Goal: Navigation & Orientation: Find specific page/section

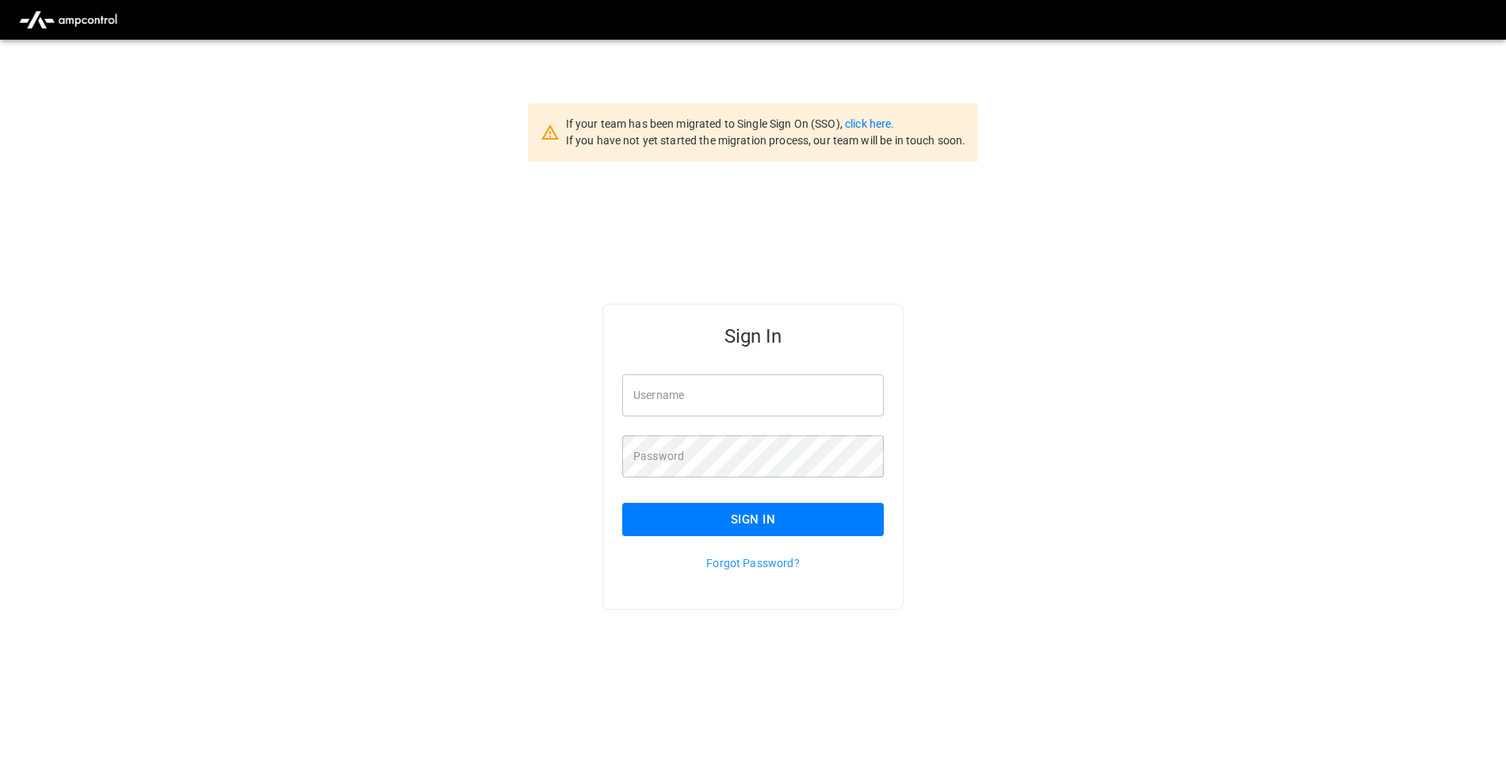
type input "**********"
click at [798, 529] on button "Sign In" at bounding box center [753, 519] width 262 height 33
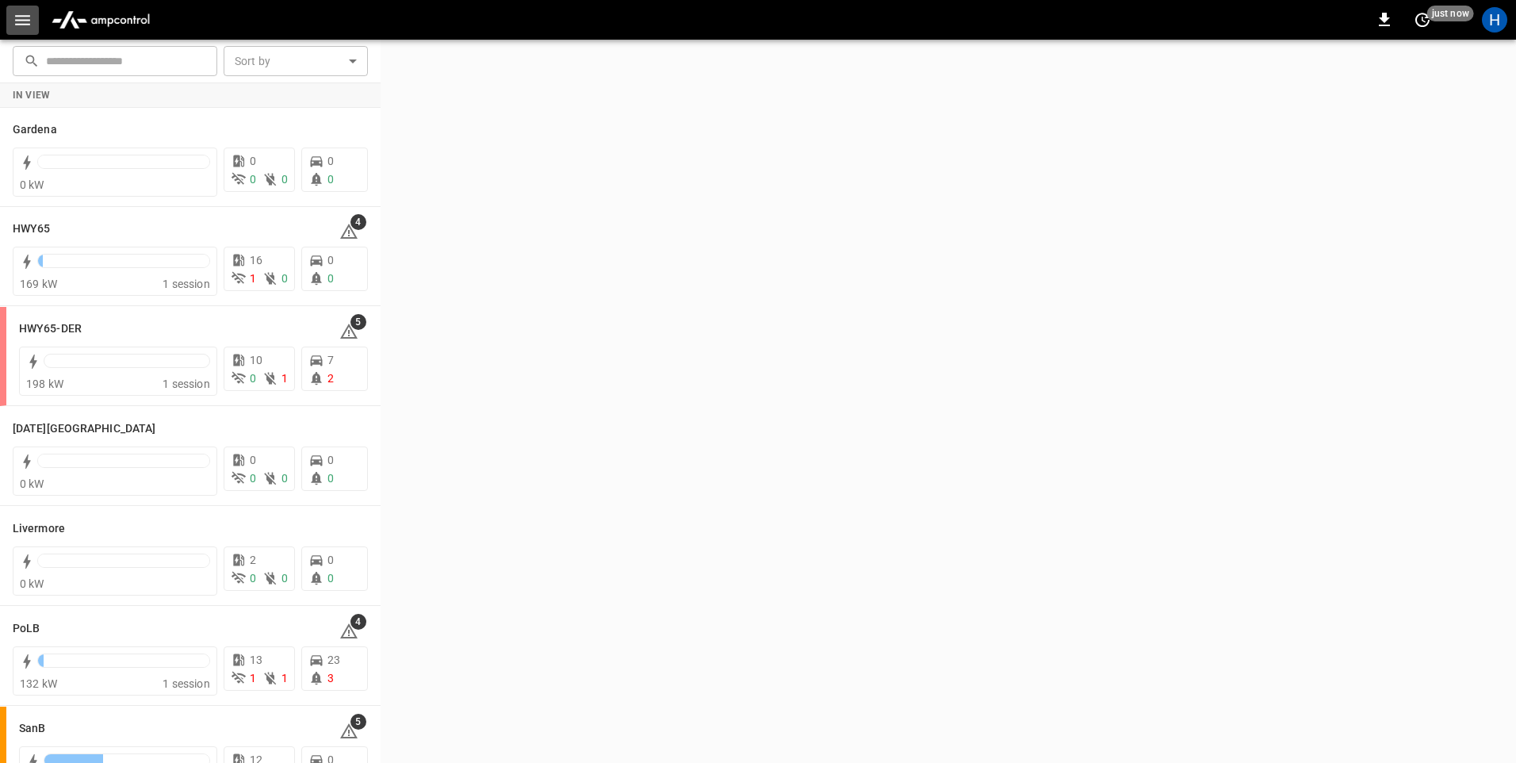
click at [29, 22] on icon "button" at bounding box center [23, 20] width 20 height 20
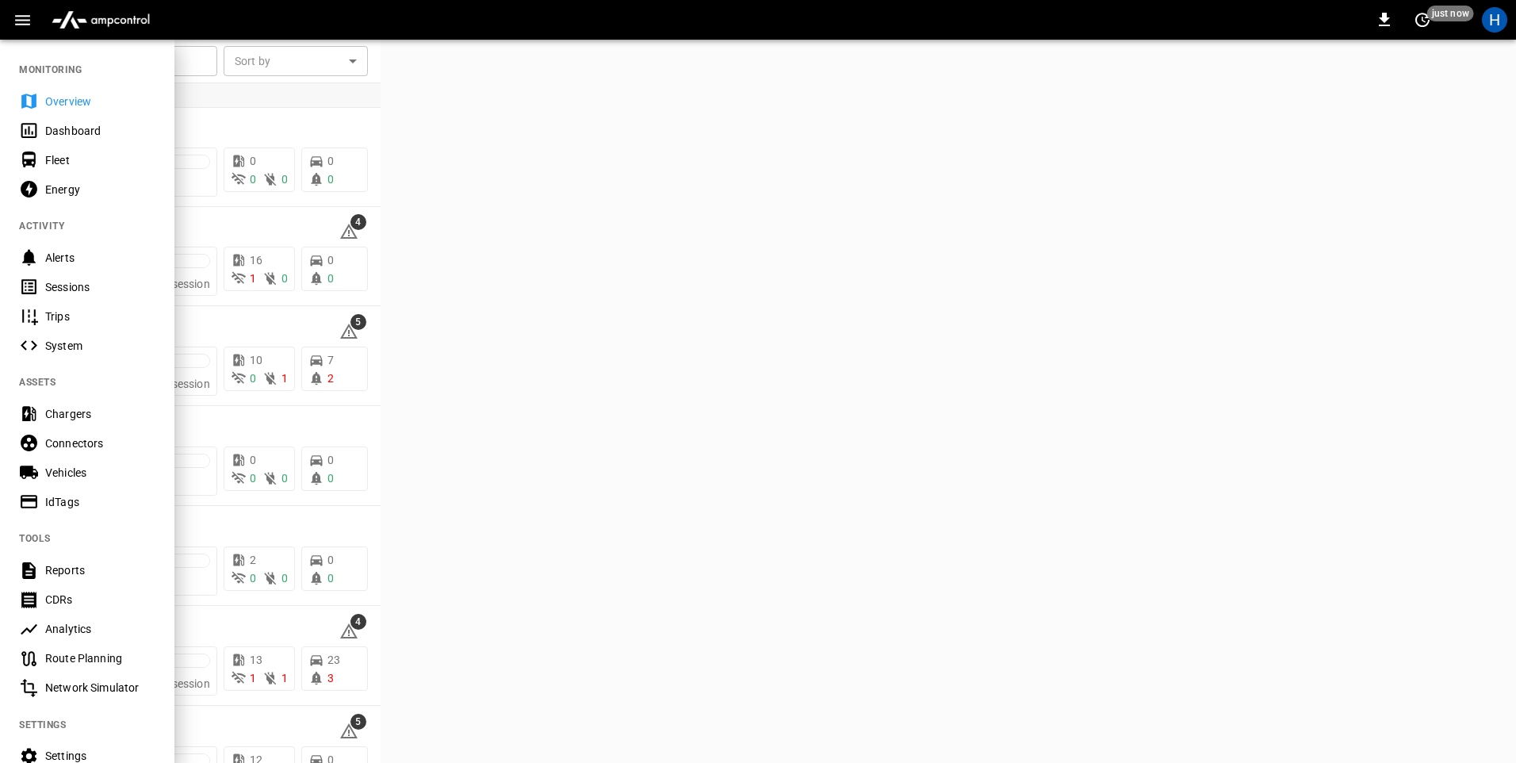
click at [100, 128] on div "Dashboard" at bounding box center [100, 131] width 110 height 16
